Goal: Task Accomplishment & Management: Use online tool/utility

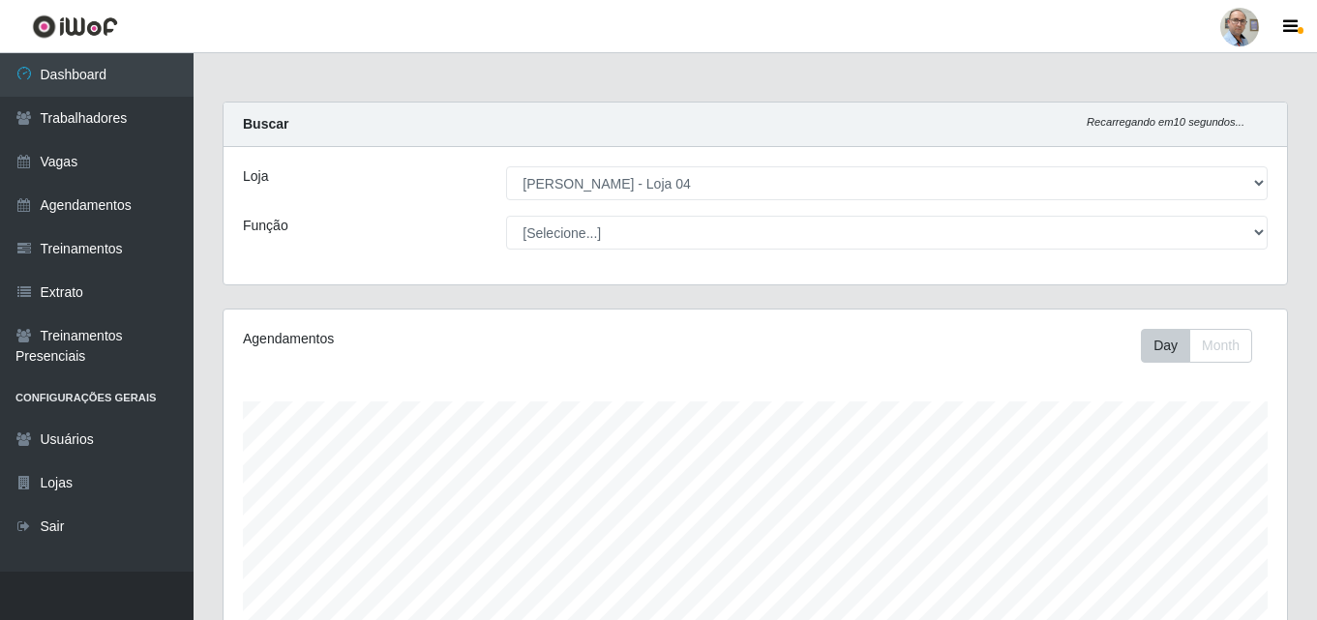
select select "251"
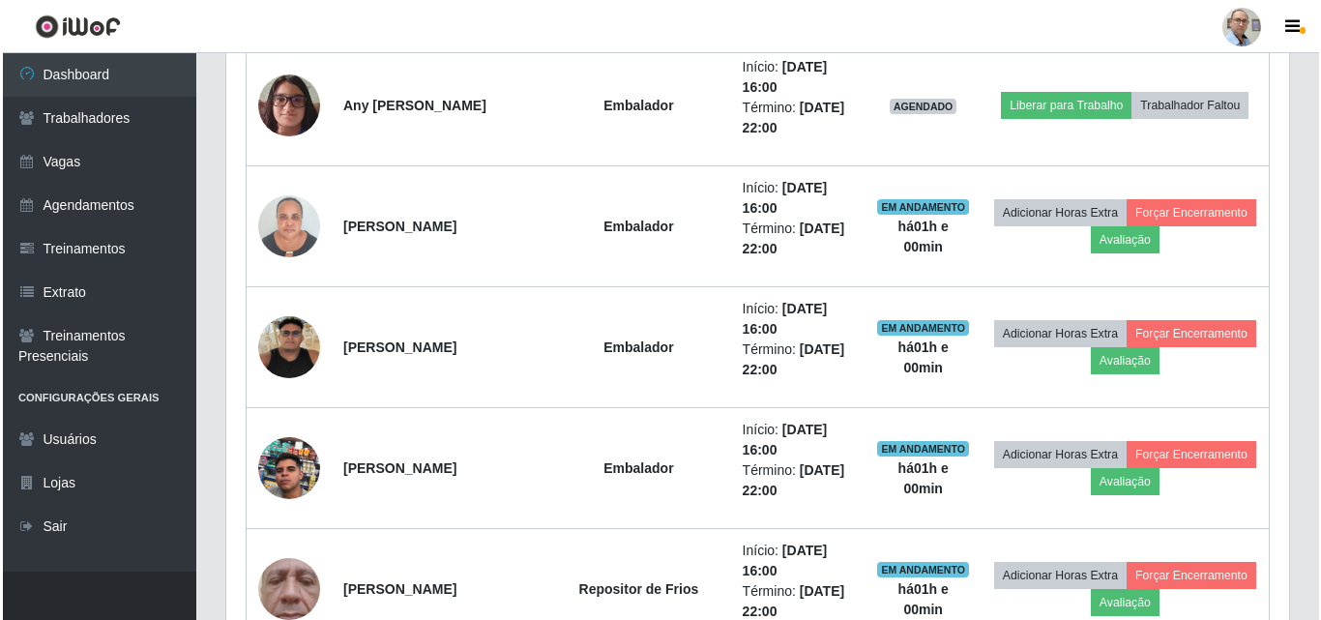
scroll to position [1741, 0]
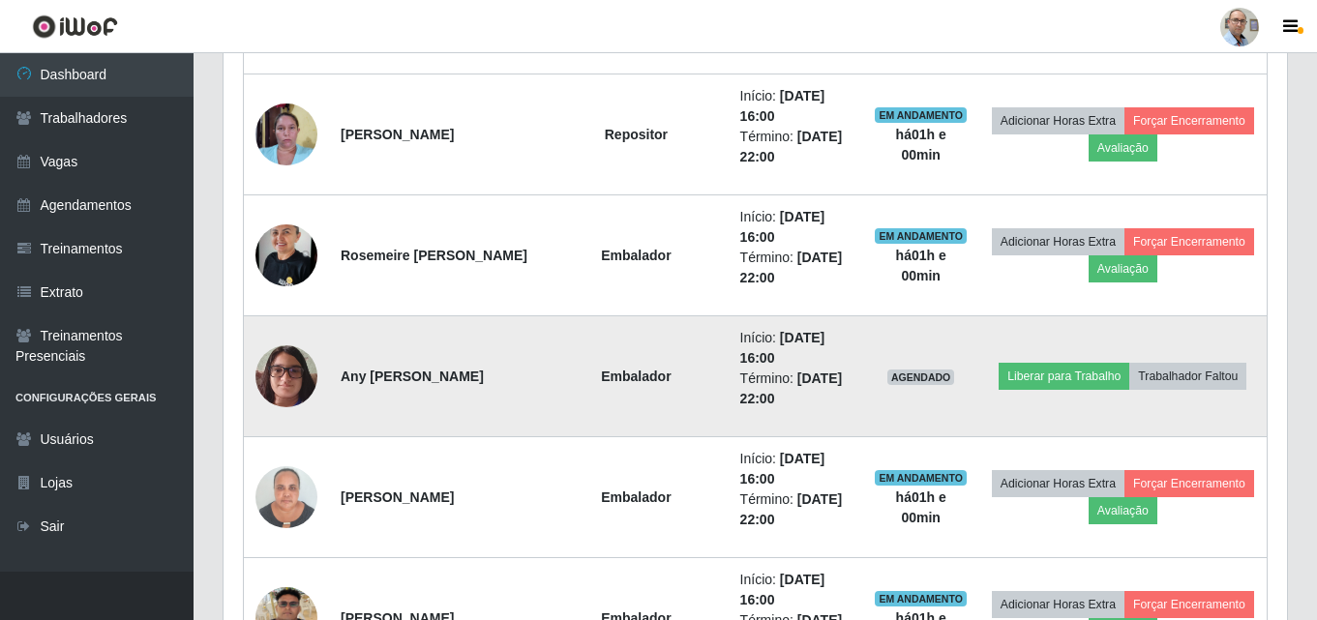
click at [278, 381] on img at bounding box center [286, 376] width 62 height 82
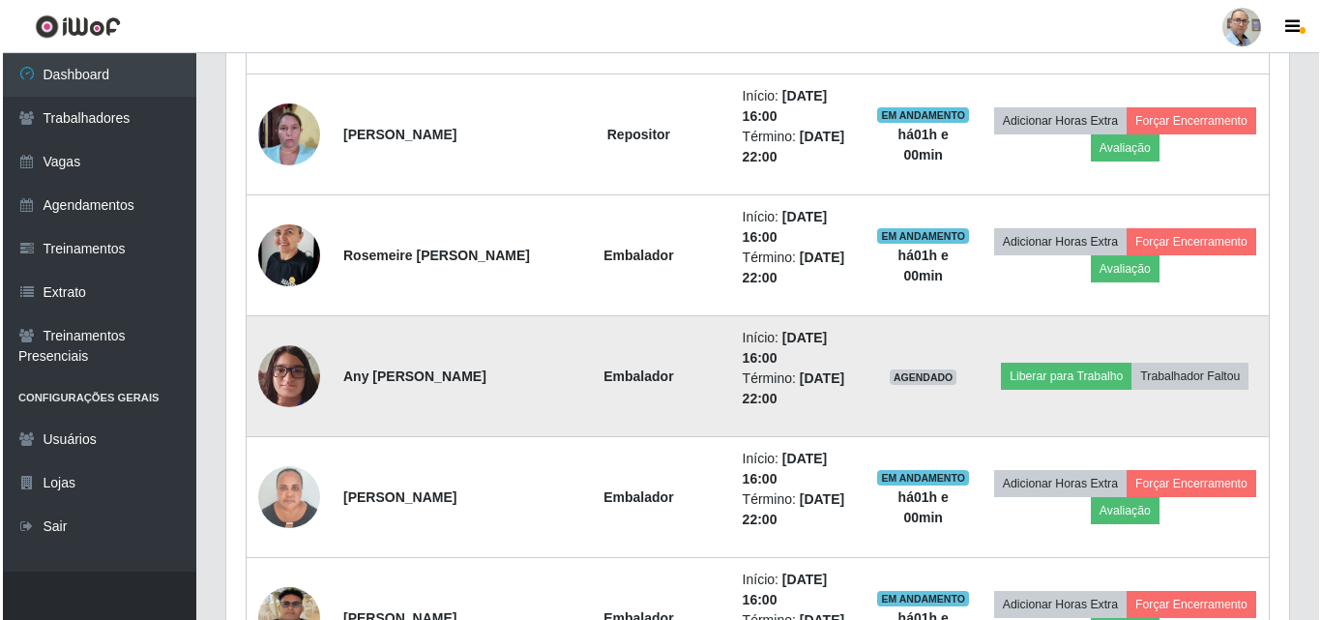
scroll to position [401, 1063]
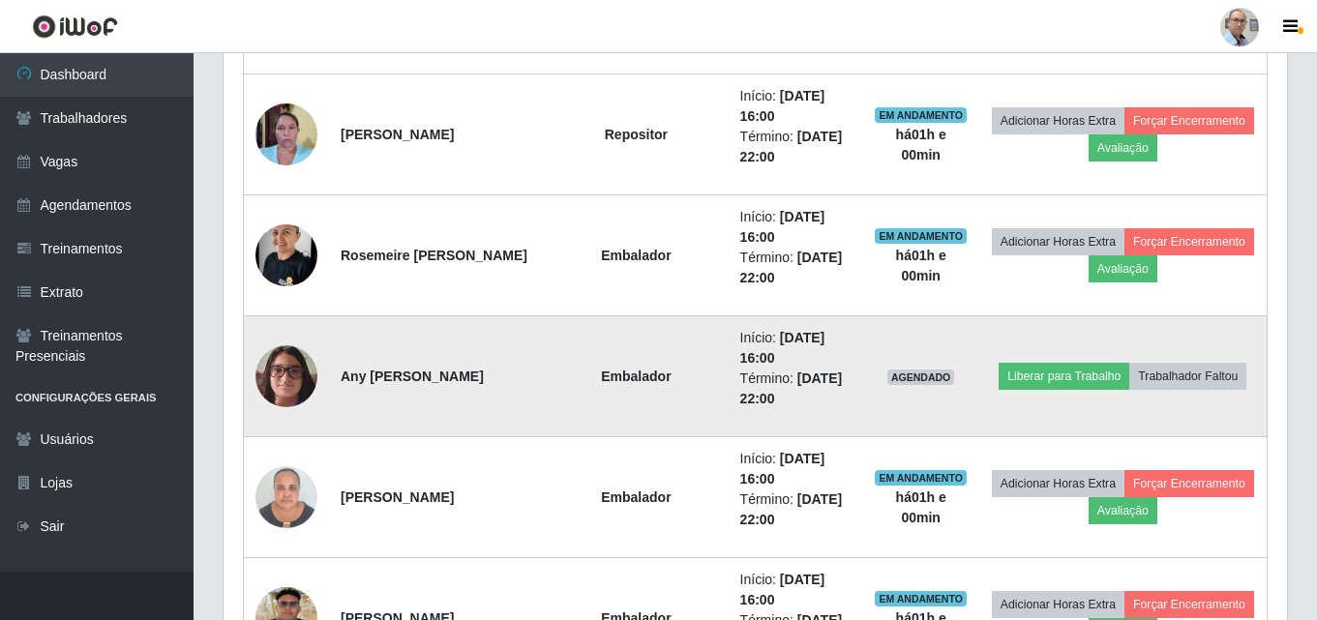
click at [285, 378] on img at bounding box center [286, 376] width 62 height 82
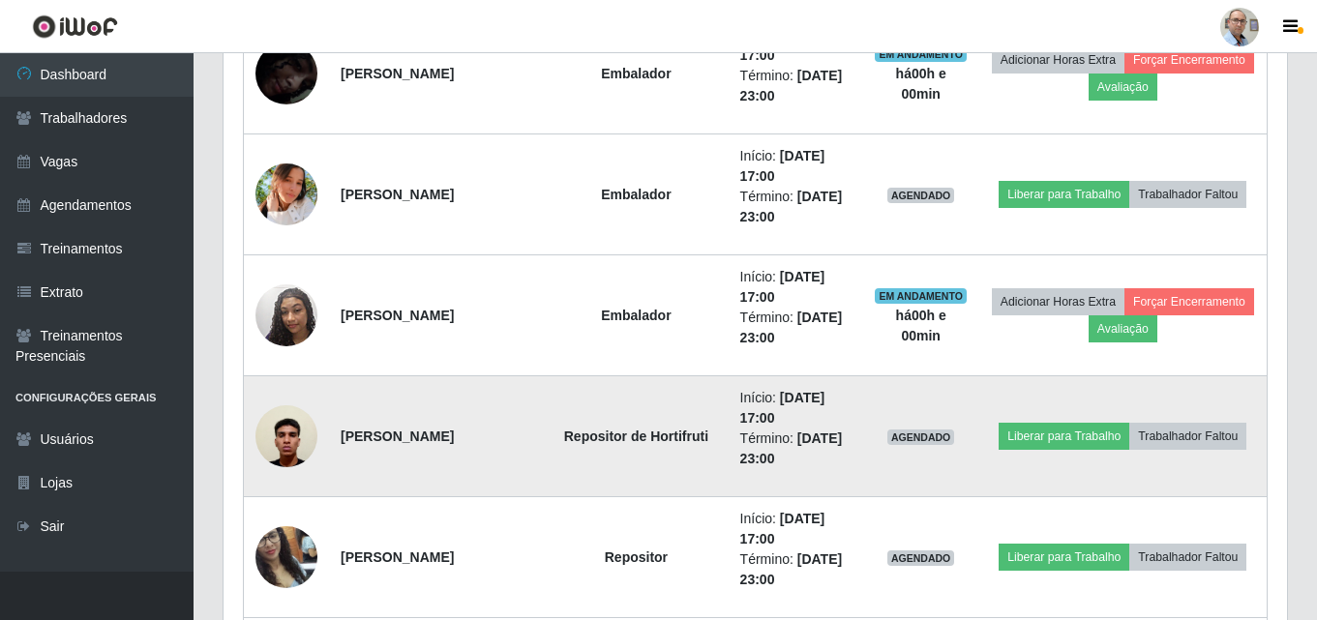
scroll to position [3096, 0]
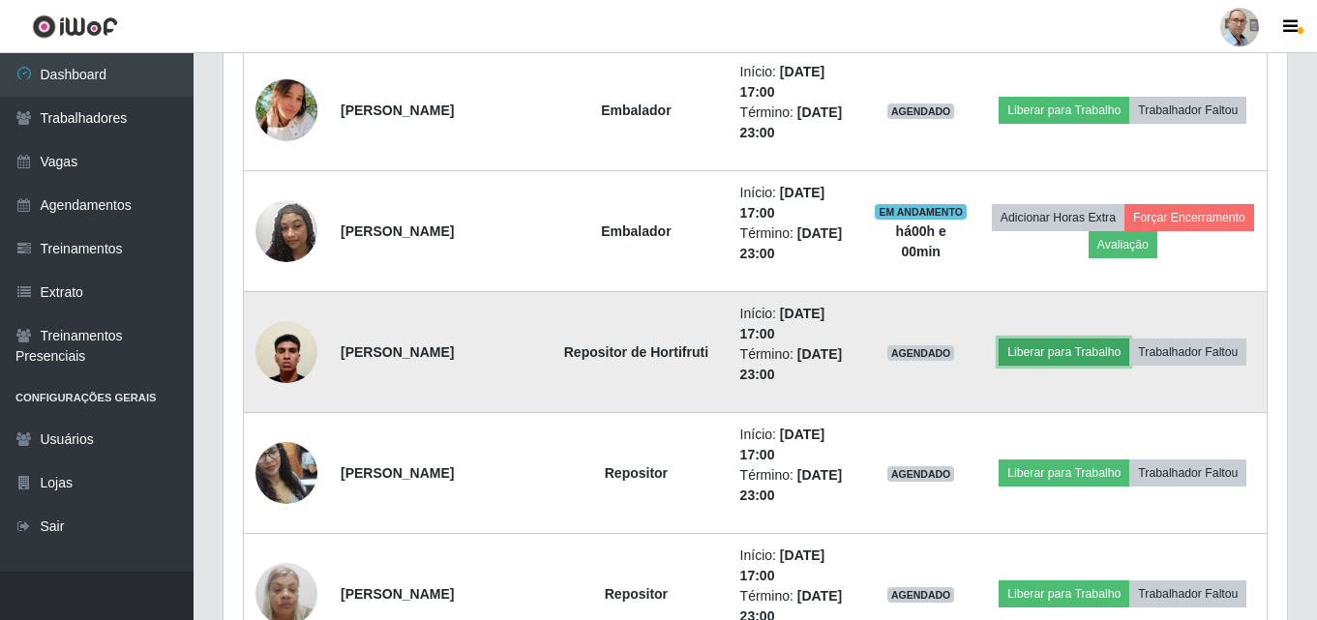
click at [1129, 339] on button "Liberar para Trabalho" at bounding box center [1063, 352] width 131 height 27
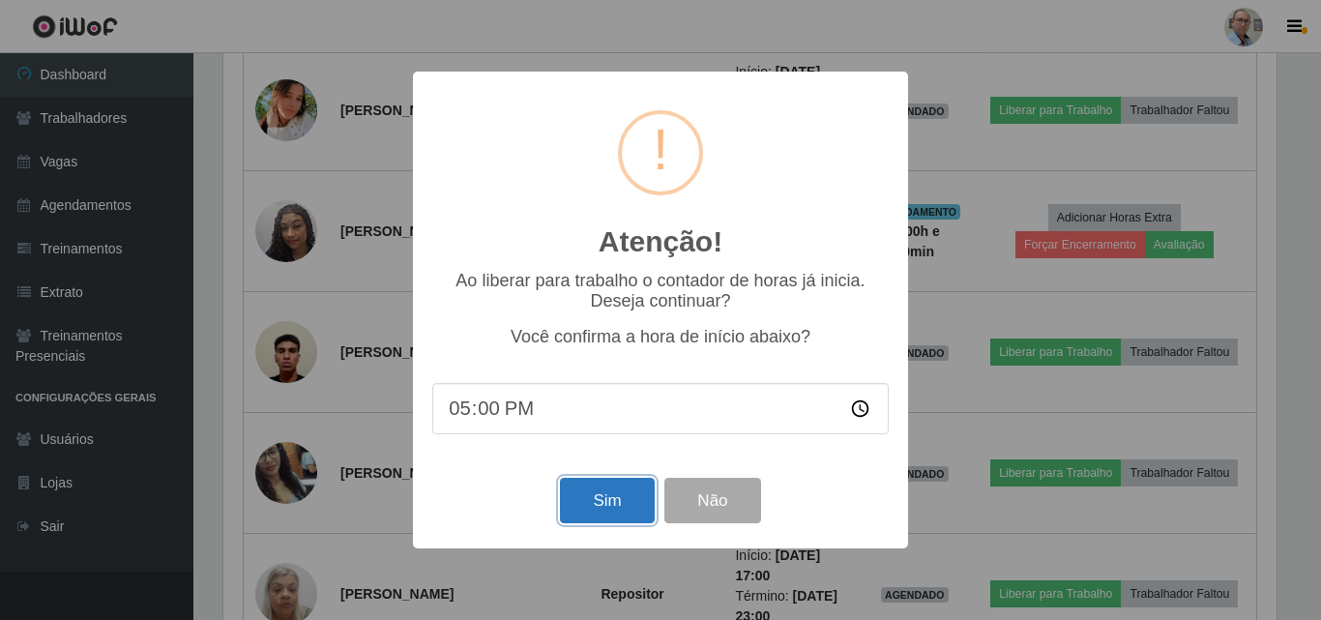
click at [594, 508] on button "Sim" at bounding box center [607, 500] width 94 height 45
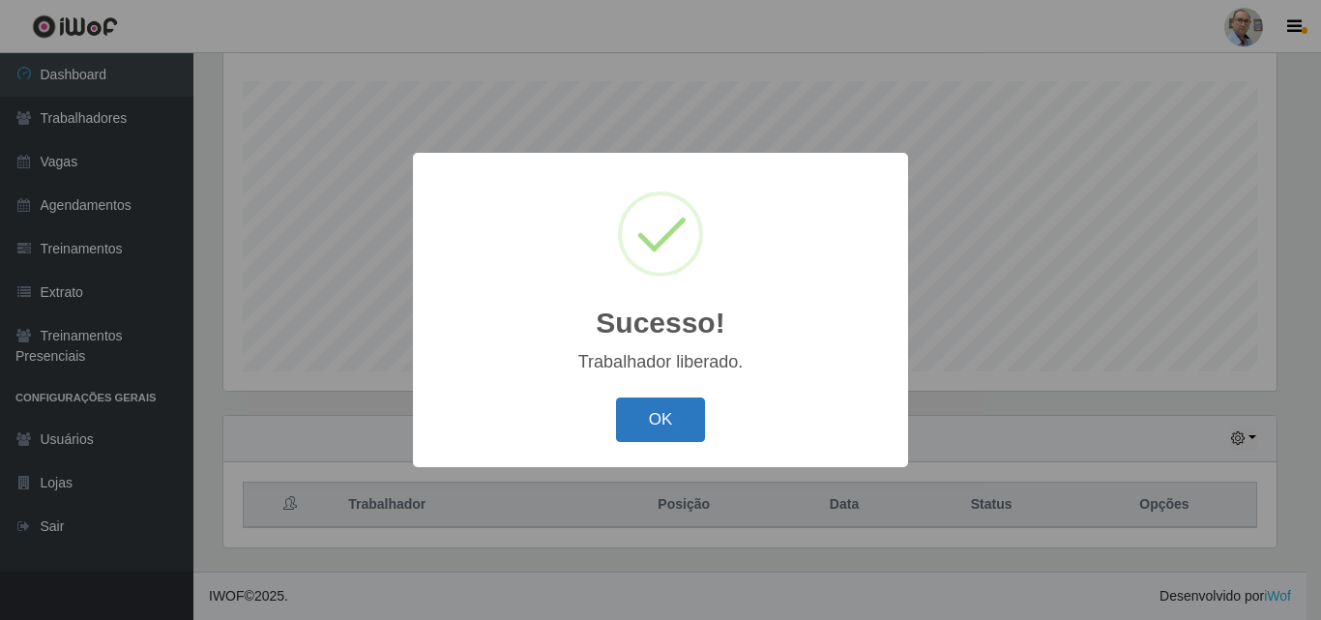
click at [649, 419] on button "OK" at bounding box center [661, 420] width 90 height 45
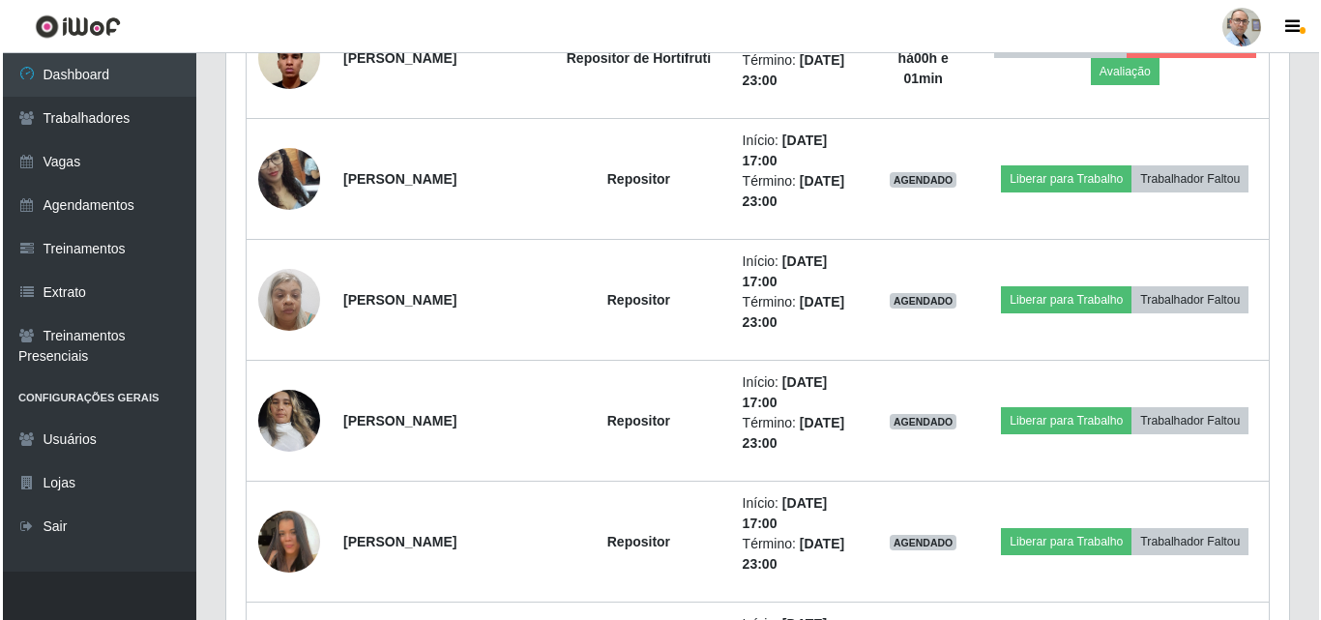
scroll to position [0, 0]
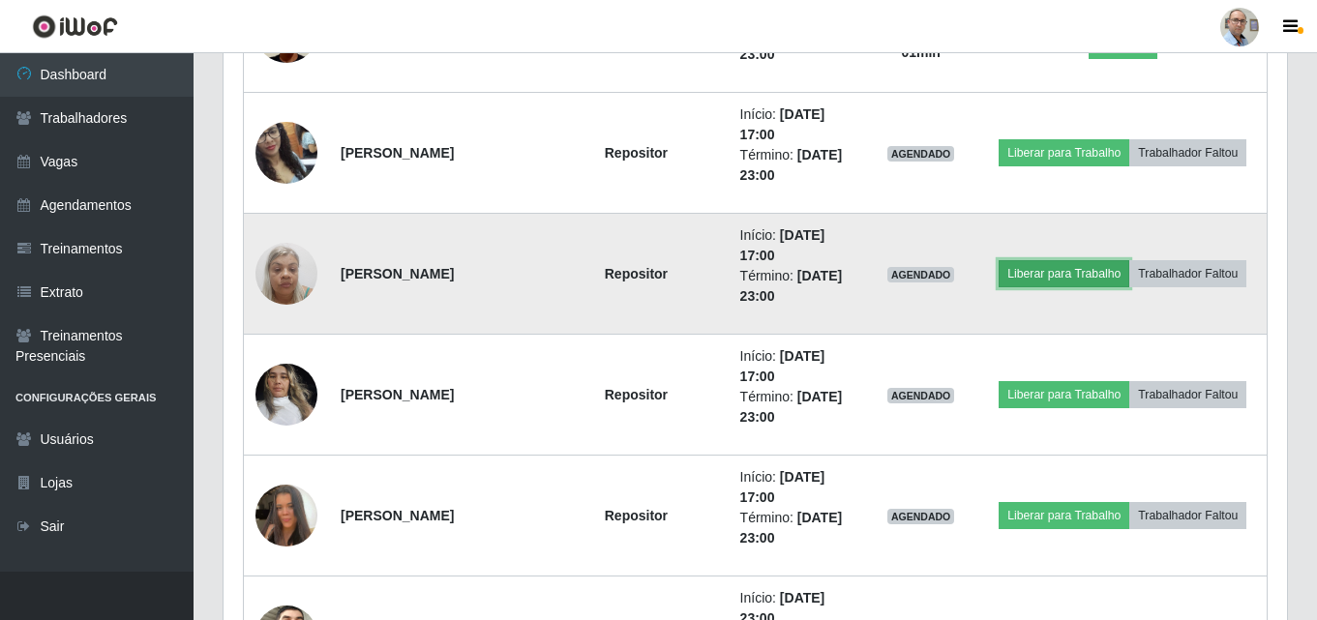
click at [1129, 260] on button "Liberar para Trabalho" at bounding box center [1063, 273] width 131 height 27
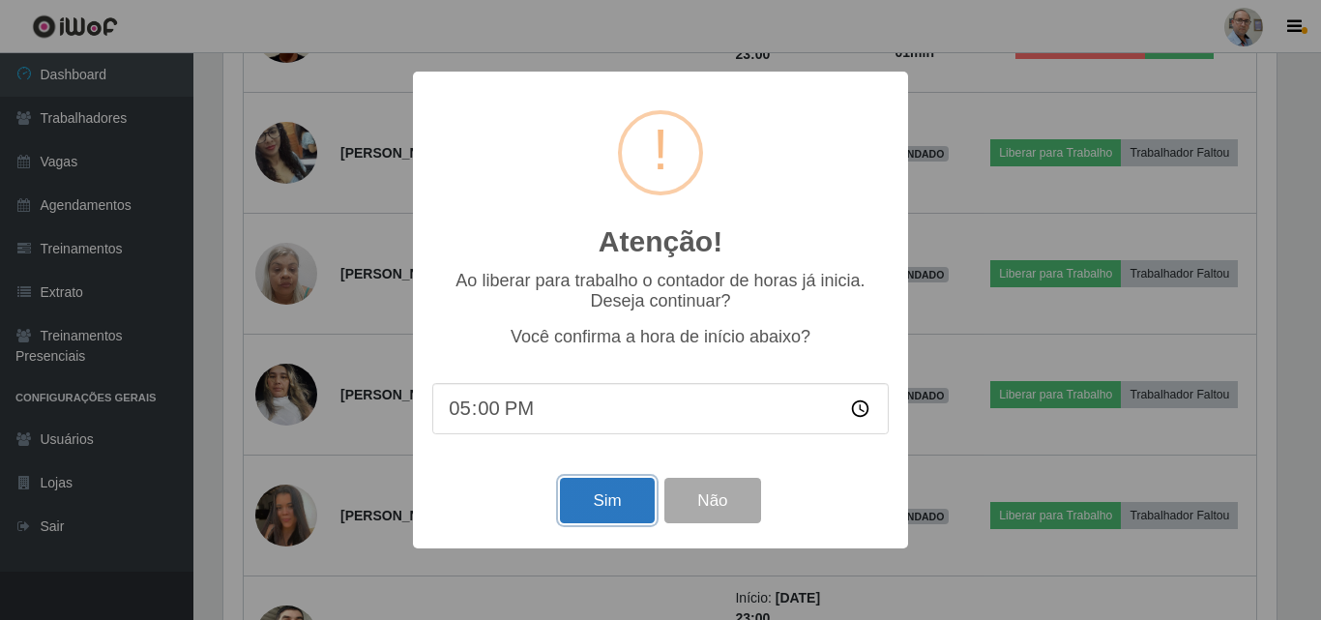
click at [598, 498] on button "Sim" at bounding box center [607, 500] width 94 height 45
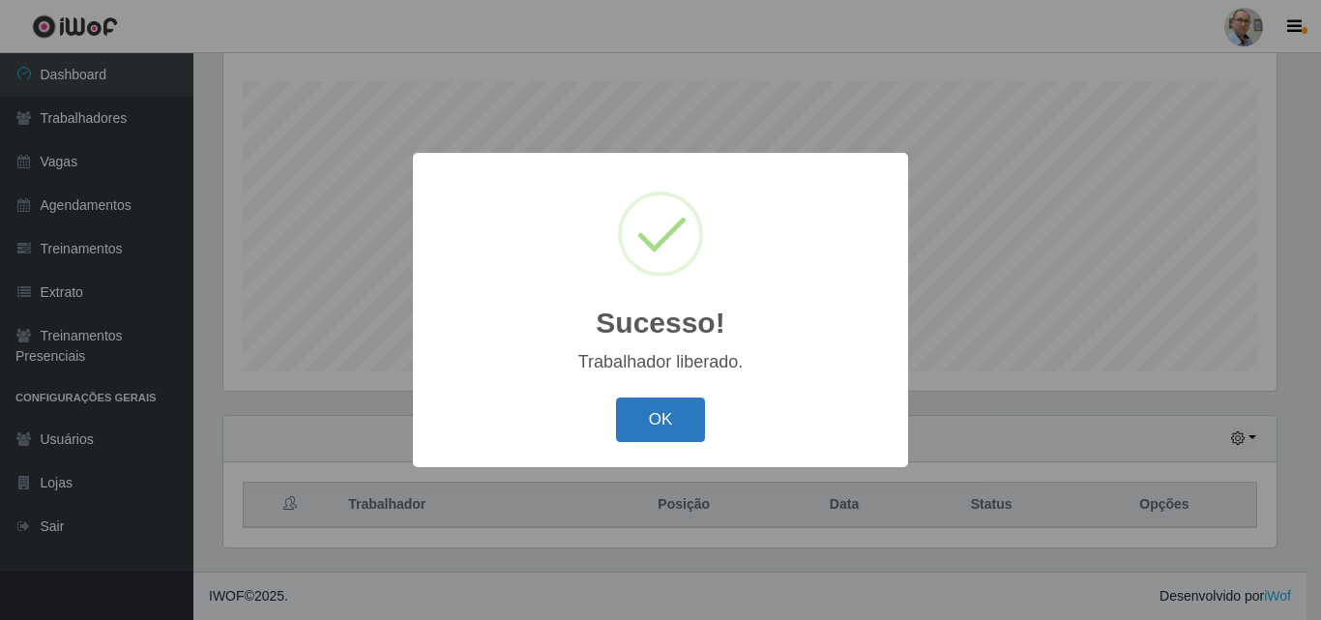
click at [675, 420] on button "OK" at bounding box center [661, 420] width 90 height 45
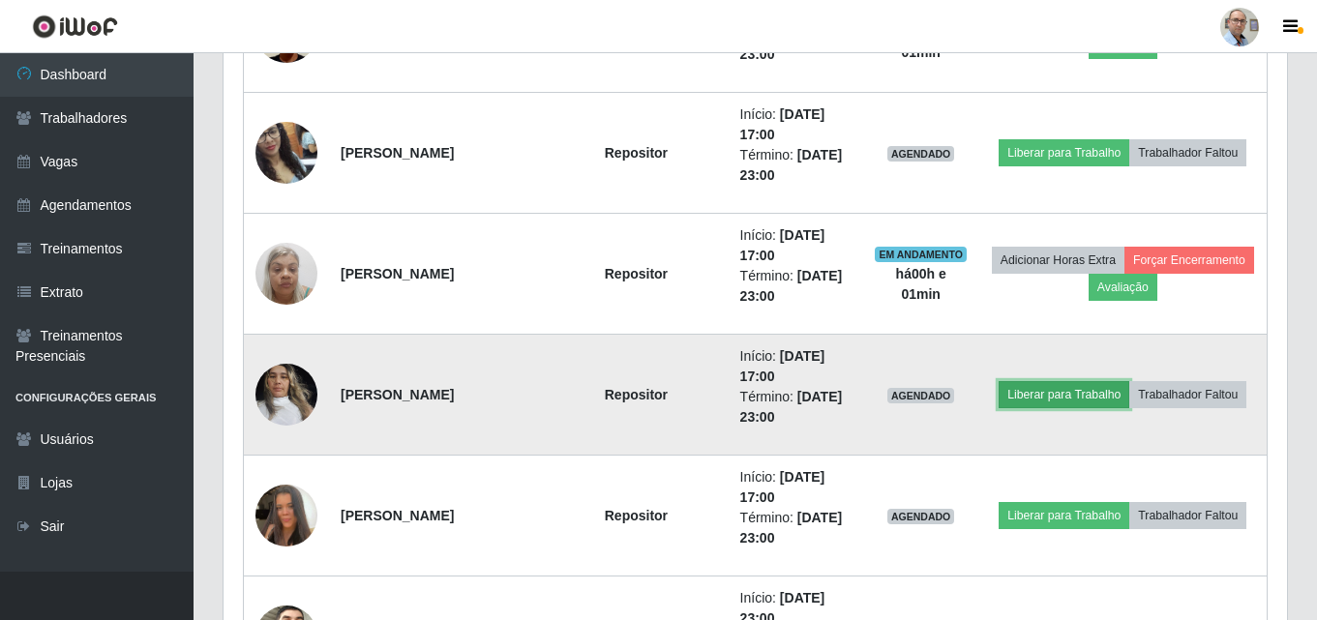
click at [1122, 381] on button "Liberar para Trabalho" at bounding box center [1063, 394] width 131 height 27
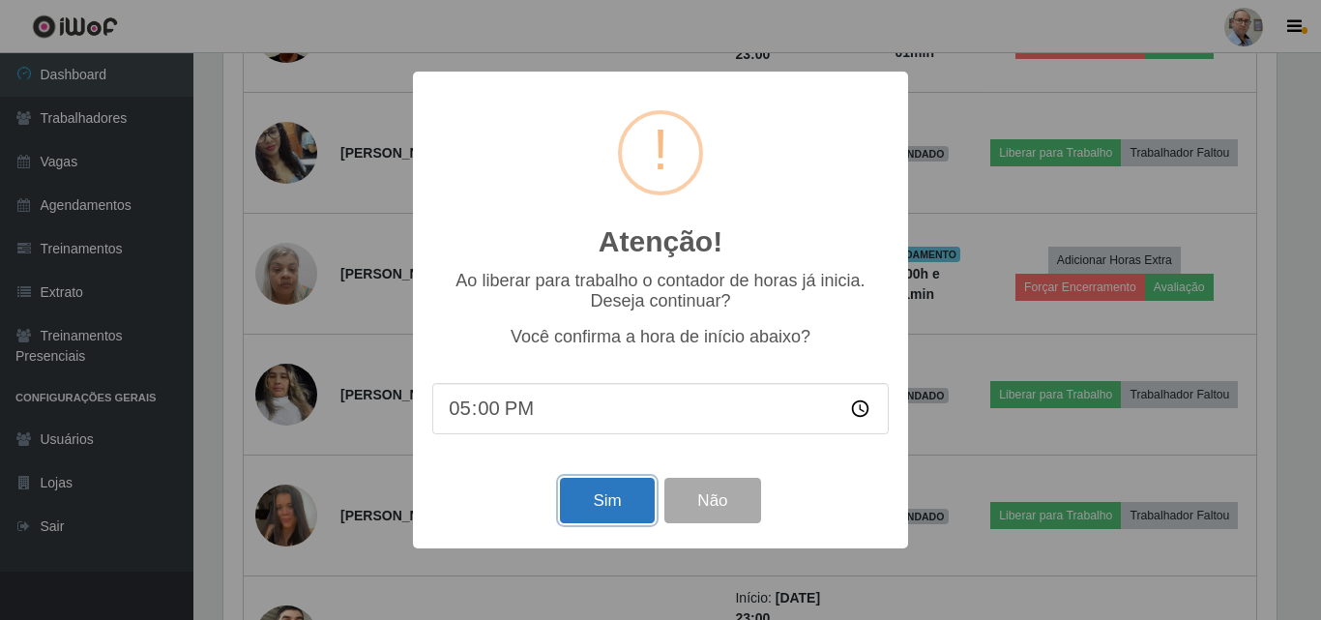
click at [617, 494] on button "Sim" at bounding box center [607, 500] width 94 height 45
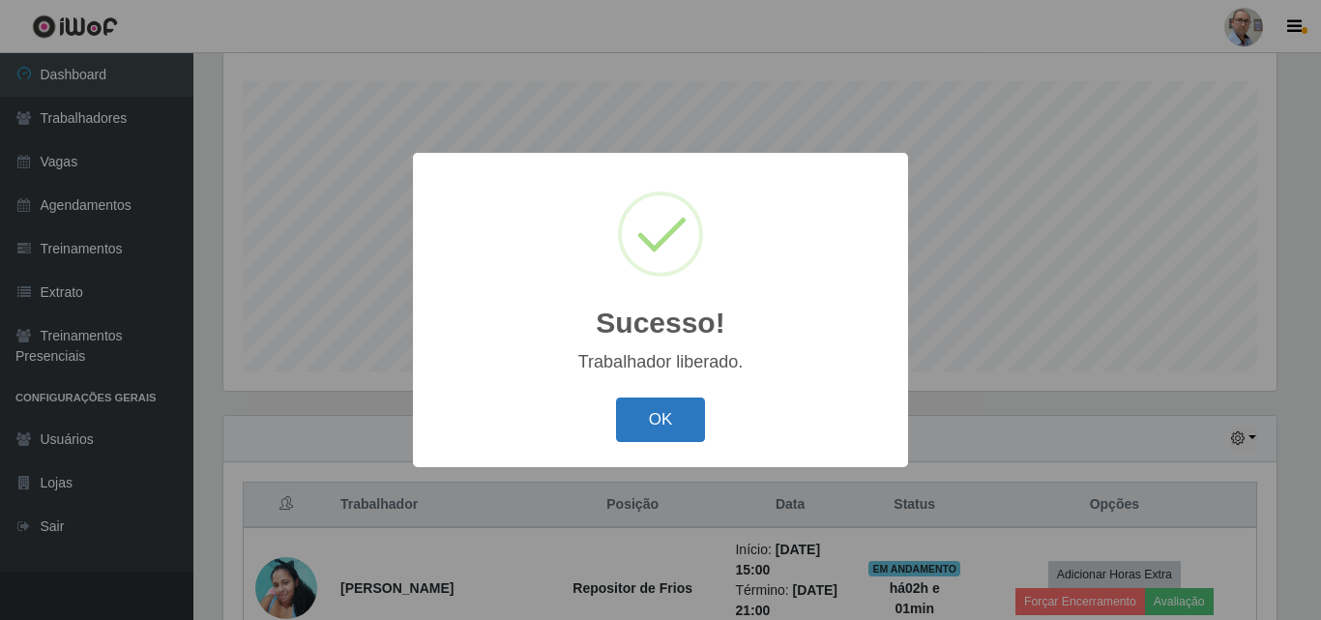
click at [674, 412] on button "OK" at bounding box center [661, 420] width 90 height 45
